Goal: Check status: Check status

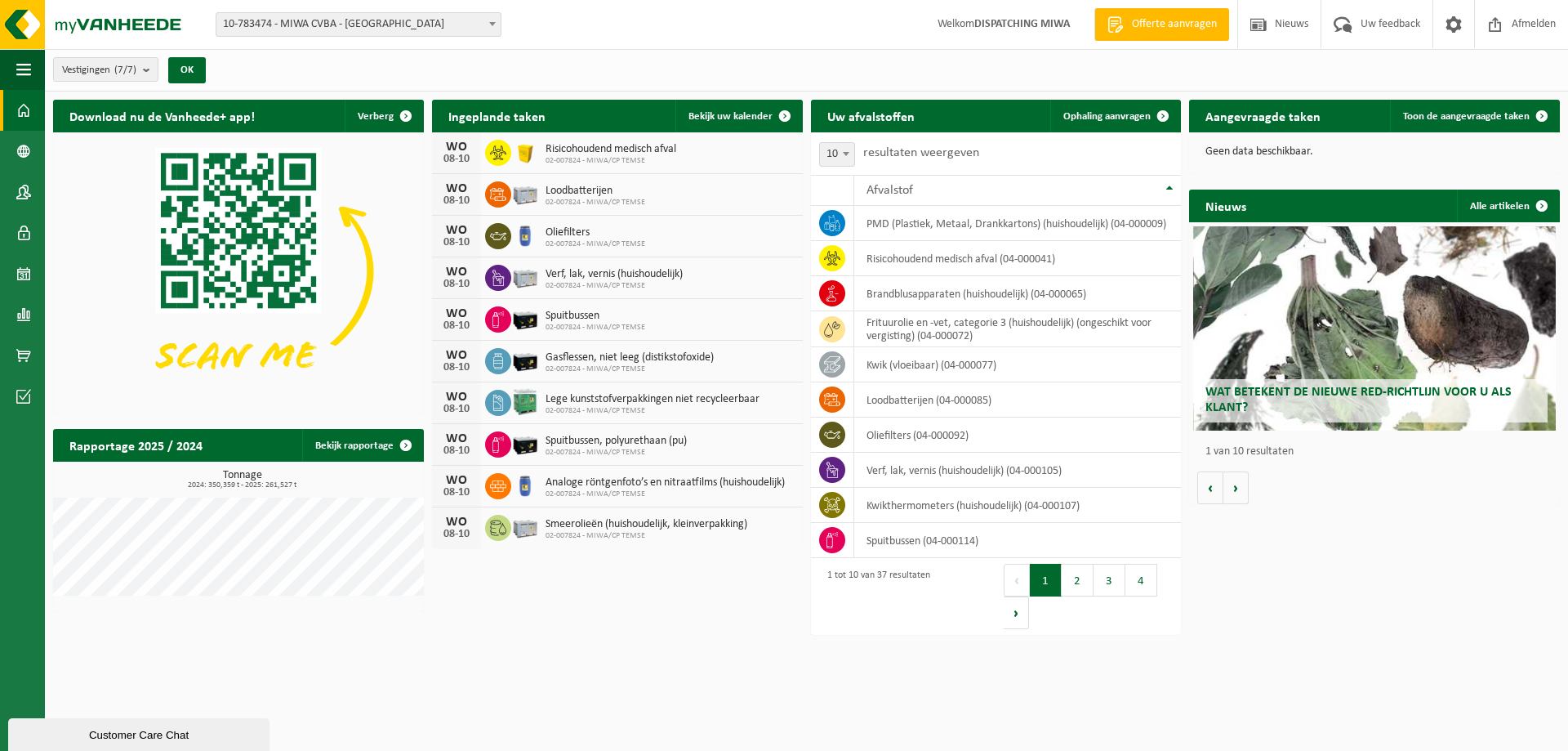
click at [314, 28] on span "10-783474 - MIWA CVBA - [GEOGRAPHIC_DATA]" at bounding box center [359, 25] width 284 height 23
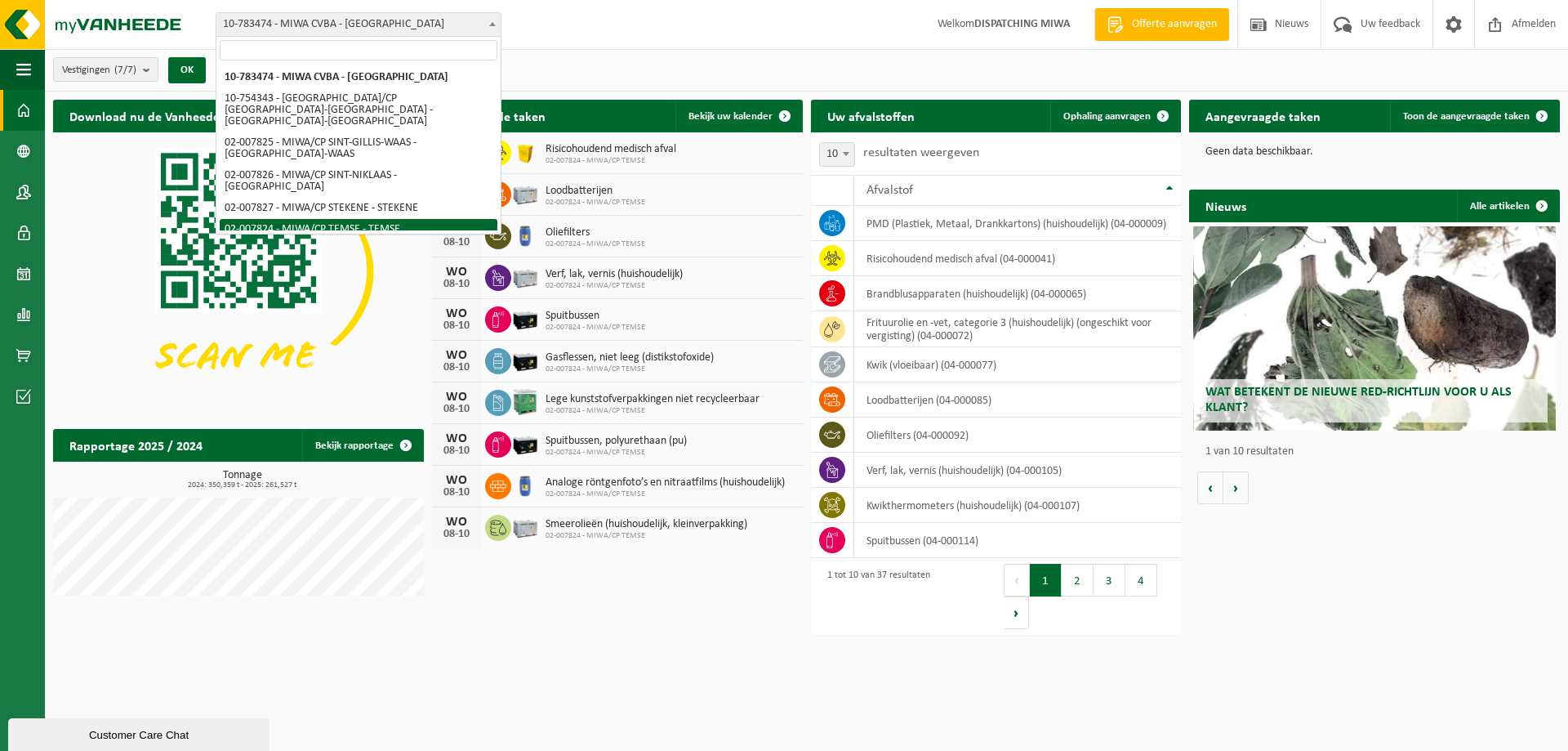
select select "27797"
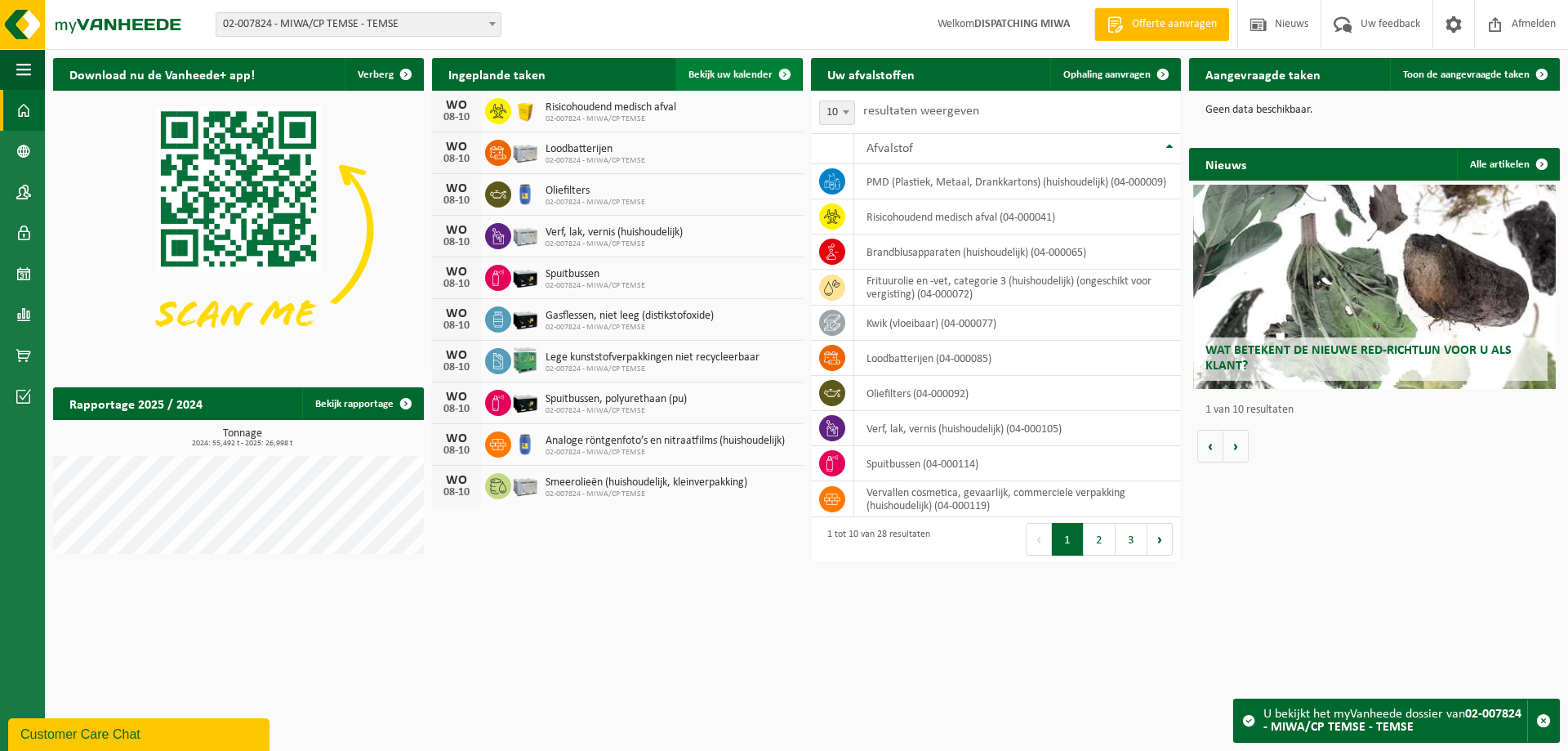
click at [728, 75] on span "Bekijk uw kalender" at bounding box center [731, 74] width 84 height 11
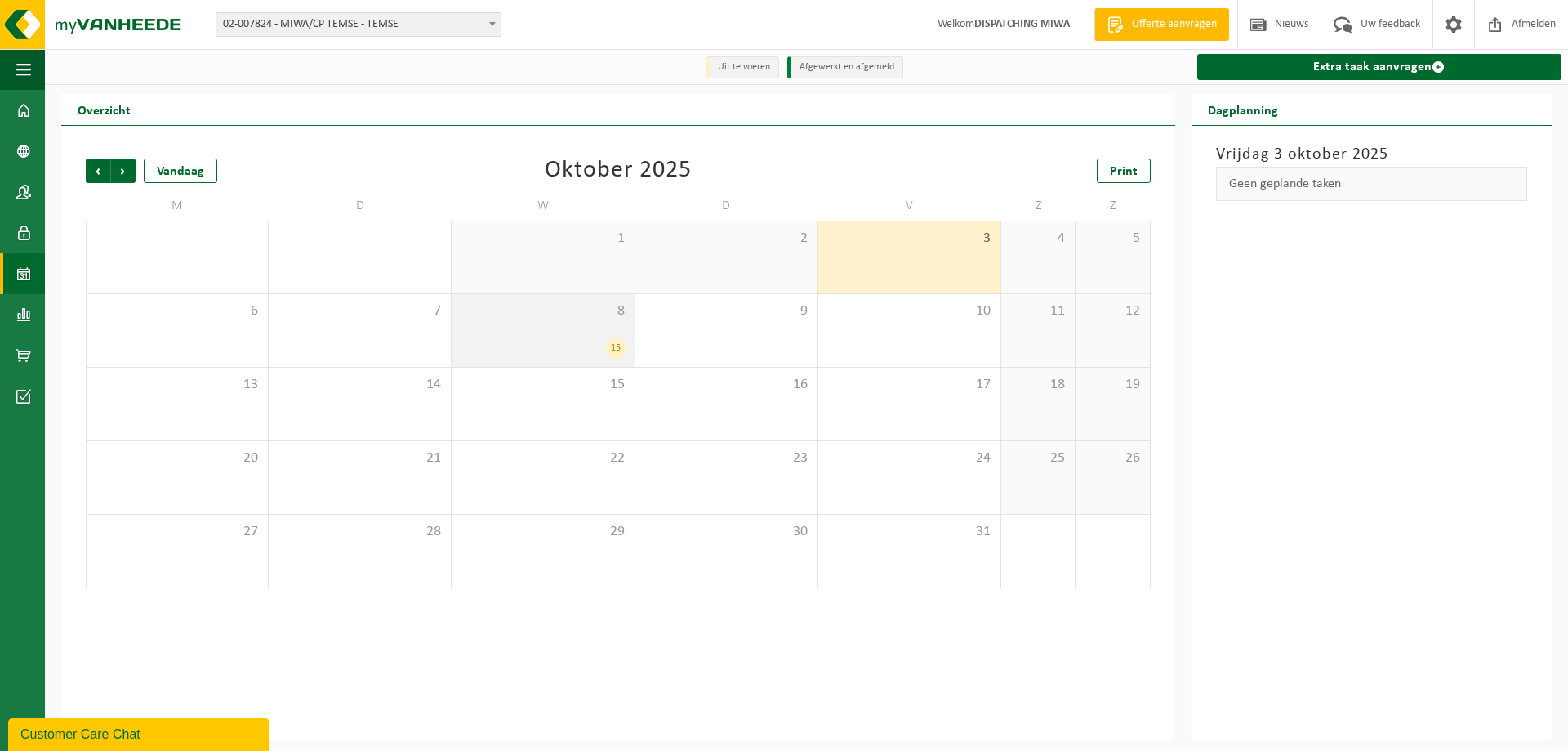
click at [564, 341] on div "15" at bounding box center [542, 348] width 166 height 22
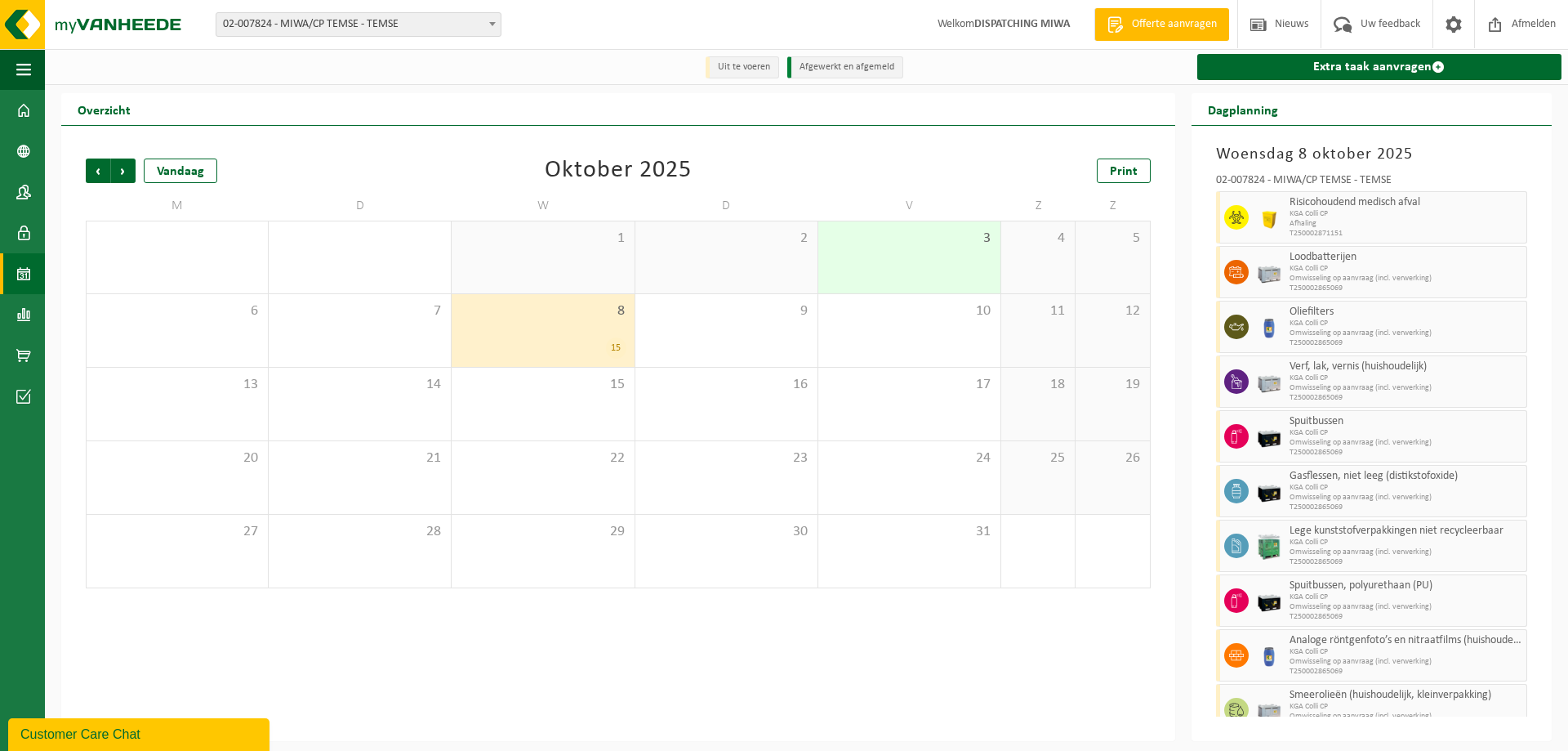
click at [933, 249] on div "3" at bounding box center [909, 257] width 182 height 72
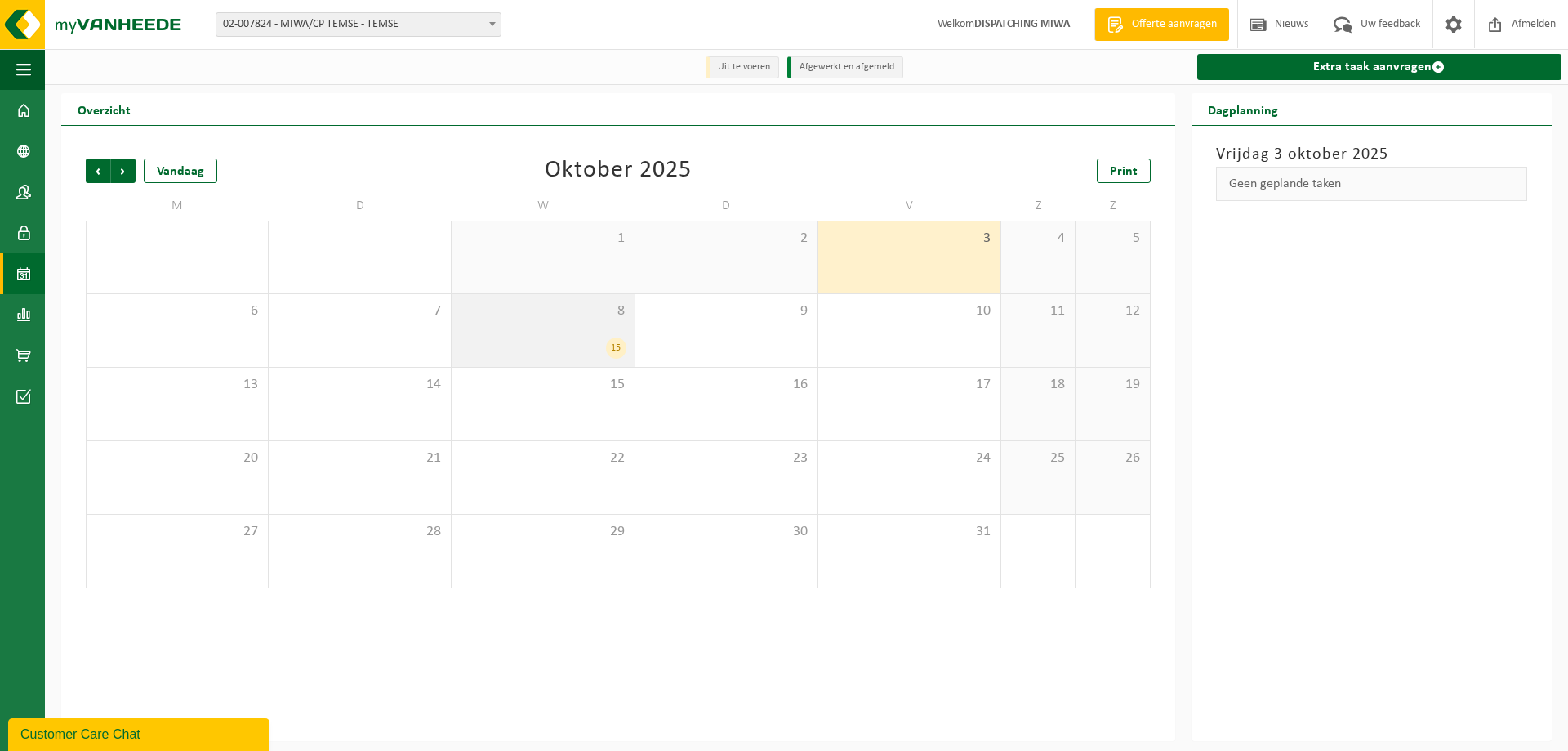
click at [543, 336] on div "8 15" at bounding box center [542, 331] width 182 height 73
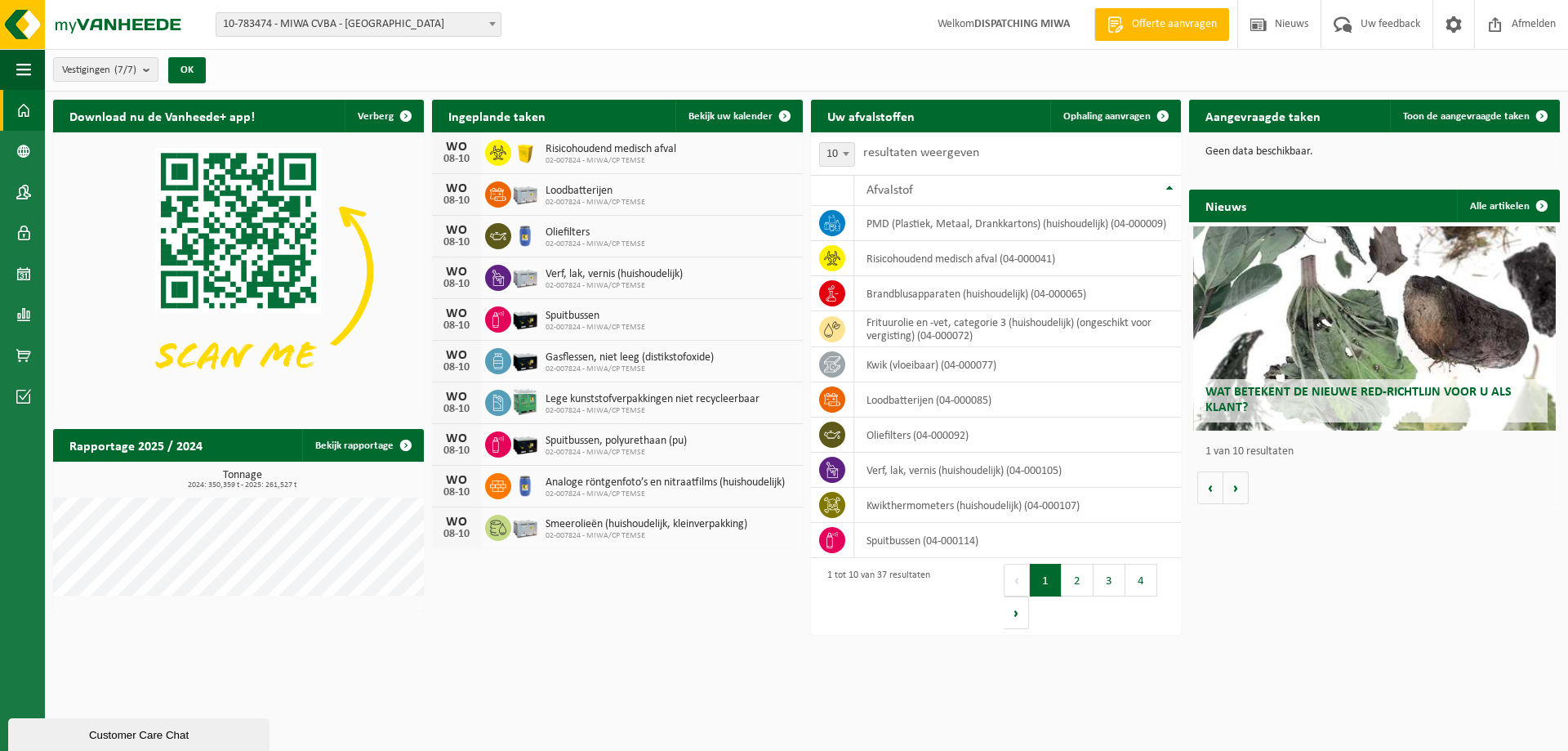
click at [387, 26] on span "10-783474 - MIWA CVBA - [GEOGRAPHIC_DATA]" at bounding box center [359, 25] width 284 height 23
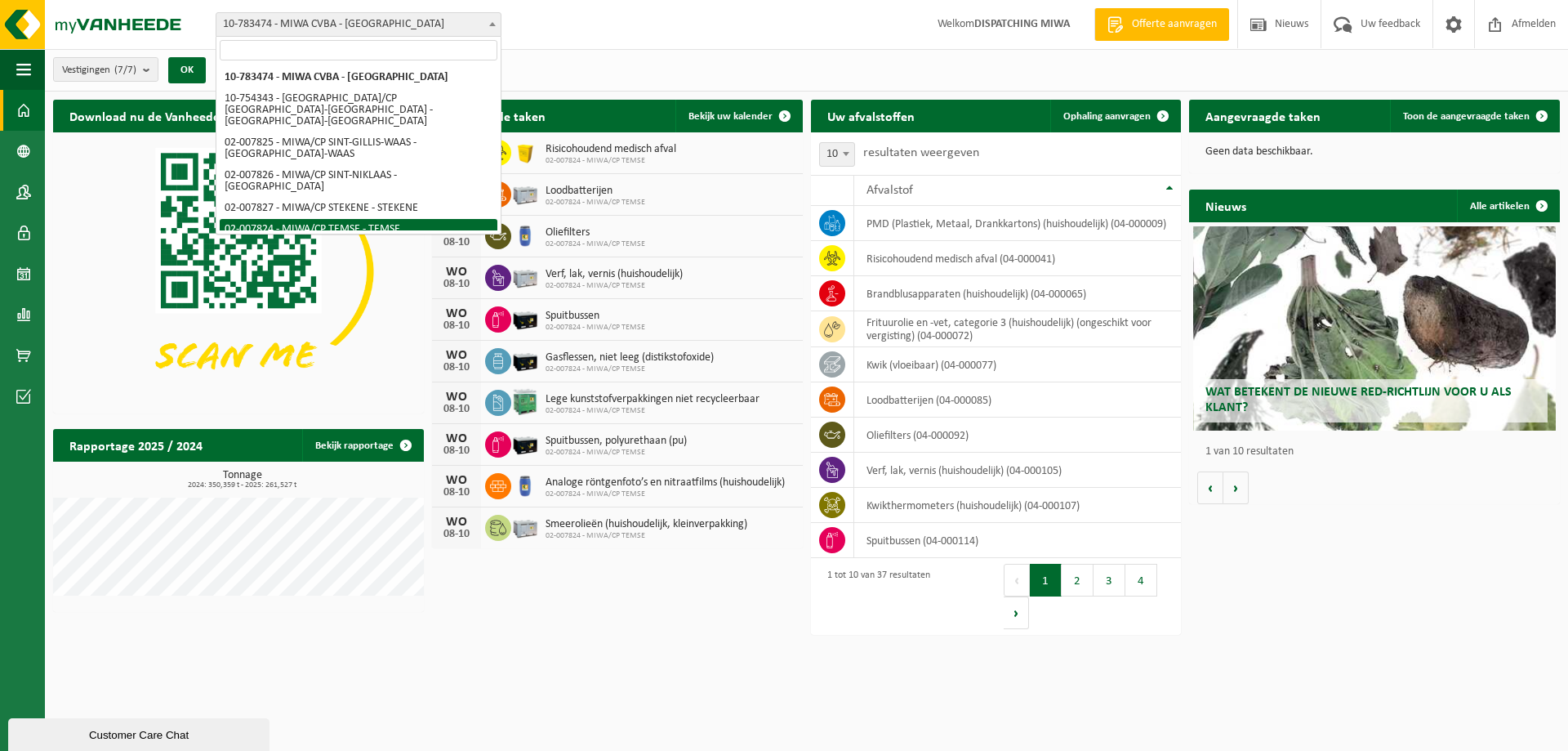
select select "27797"
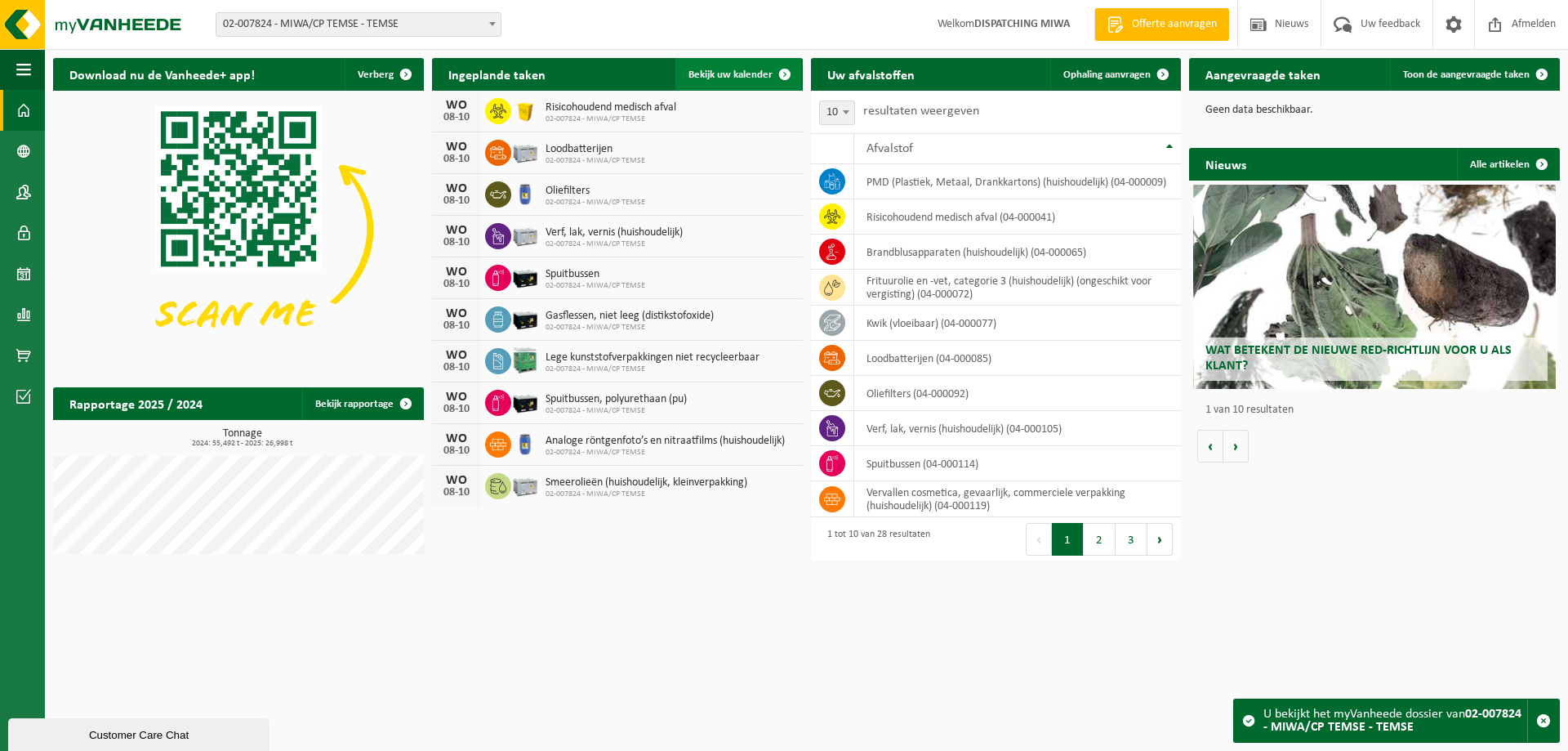
click at [723, 75] on span "Bekijk uw kalender" at bounding box center [731, 74] width 84 height 11
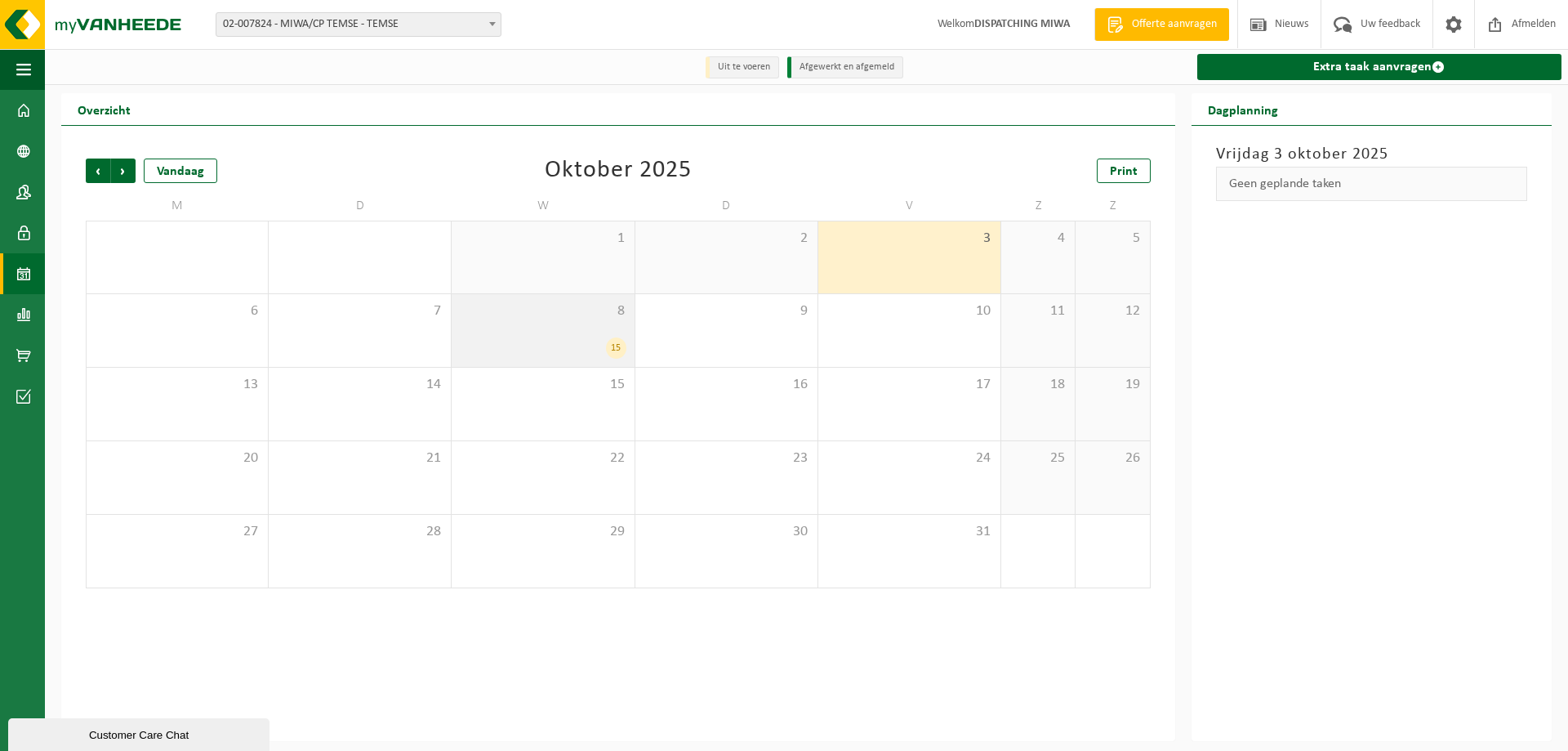
click at [560, 342] on div "15" at bounding box center [542, 348] width 166 height 22
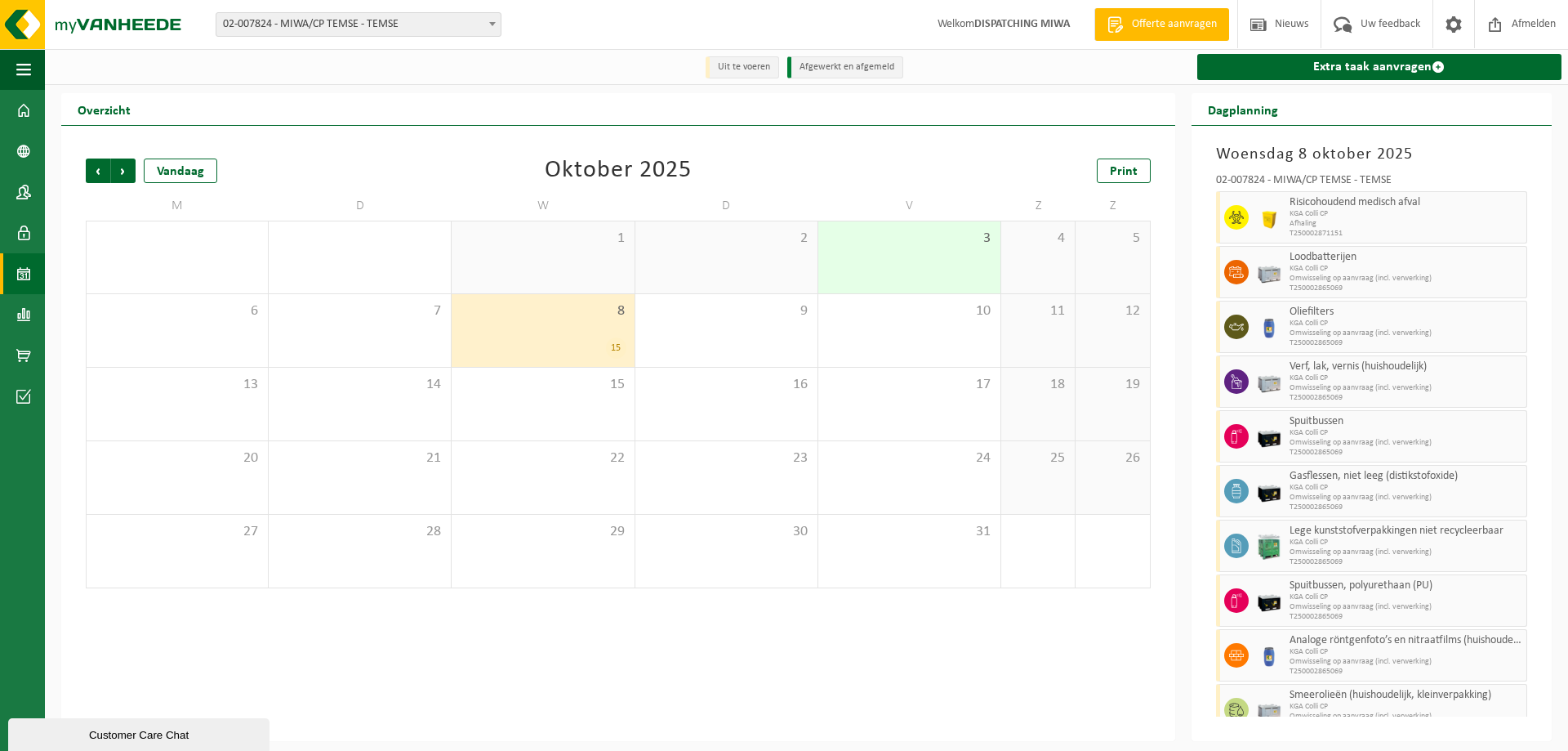
click at [435, 24] on span "02-007824 - MIWA/CP TEMSE - TEMSE" at bounding box center [359, 25] width 284 height 23
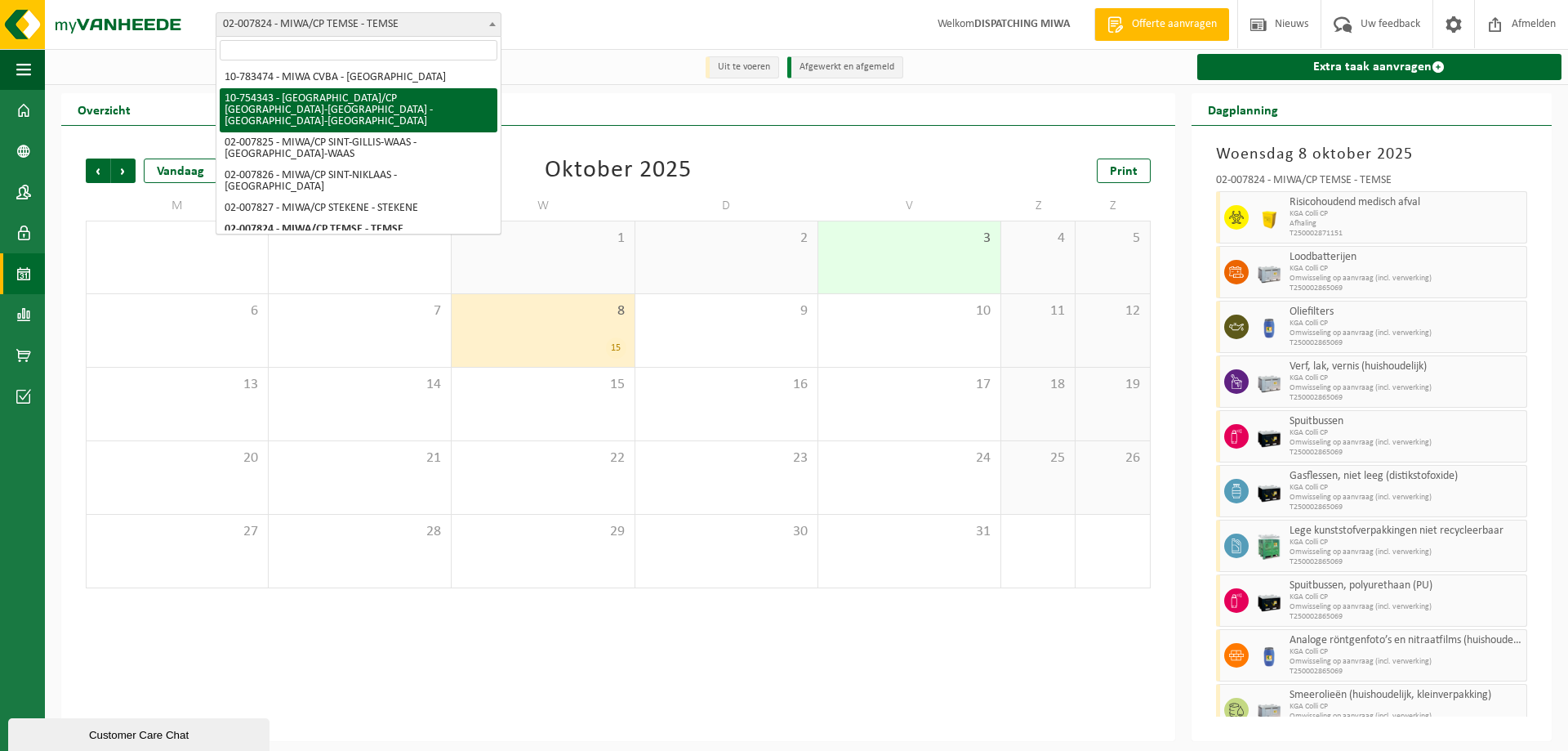
select select "27802"
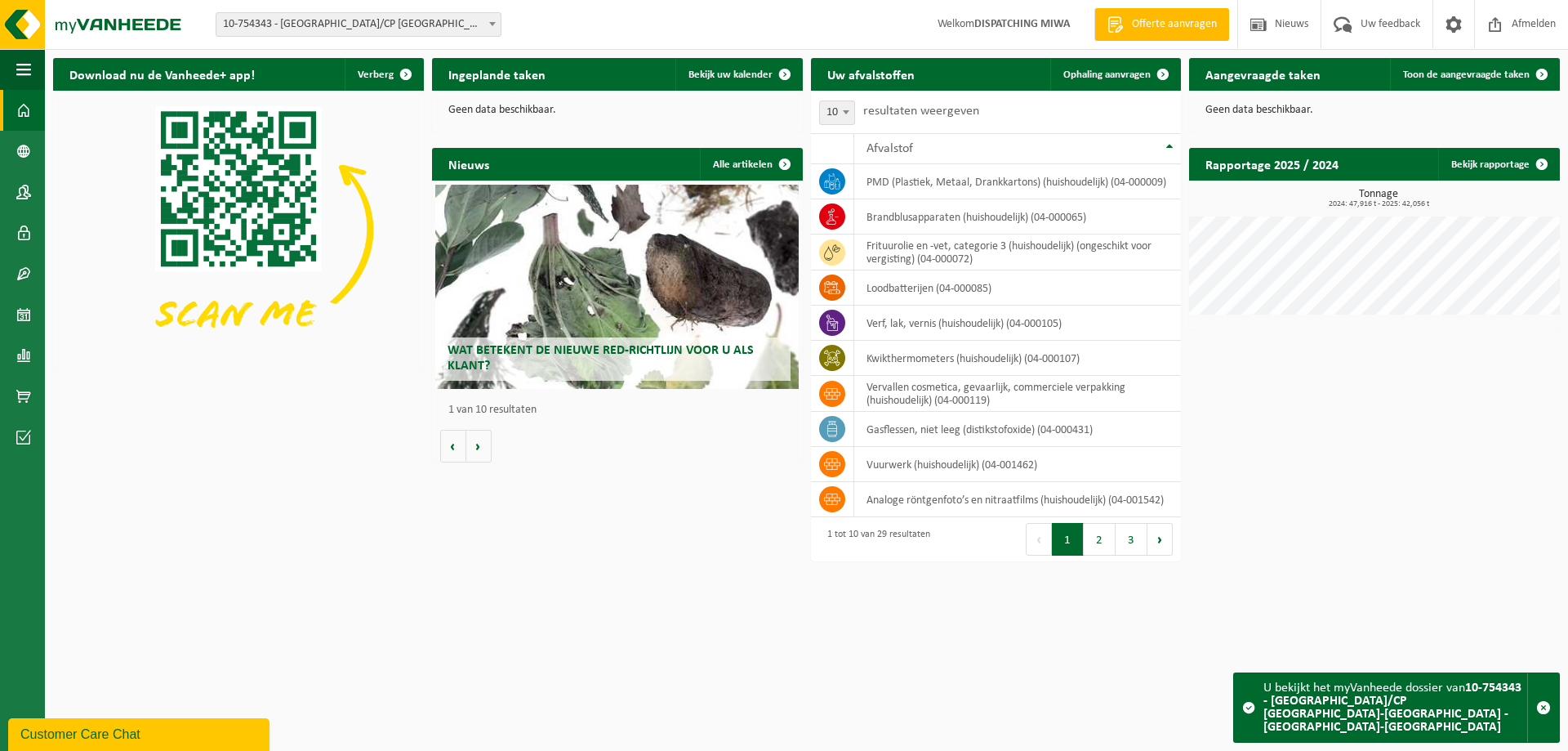
click at [580, 78] on div "Ingeplande taken Bekijk uw kalender" at bounding box center [617, 74] width 371 height 33
click at [736, 74] on span "Bekijk uw kalender" at bounding box center [731, 74] width 84 height 11
